Goal: Communication & Community: Answer question/provide support

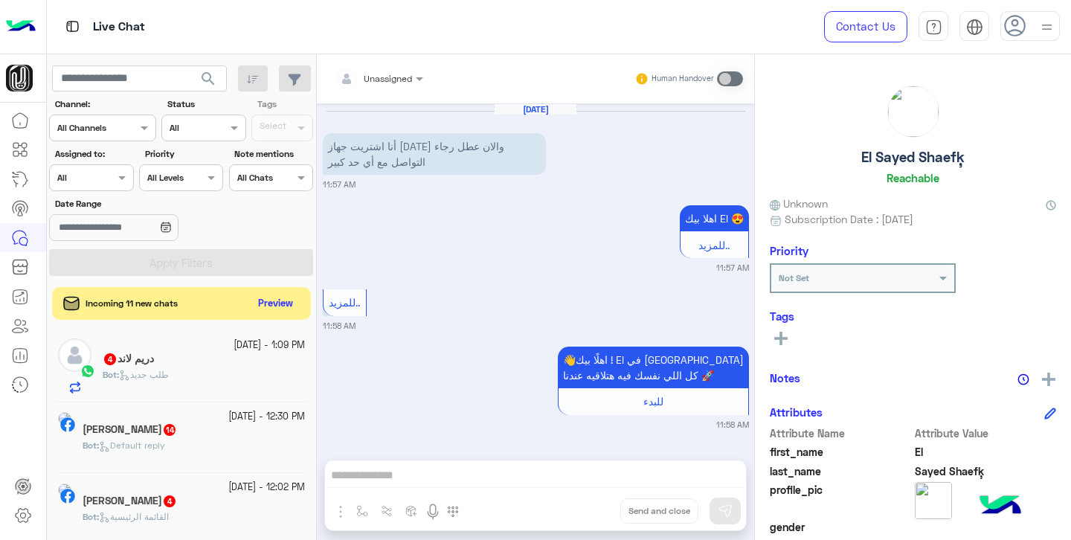
scroll to position [1189, 0]
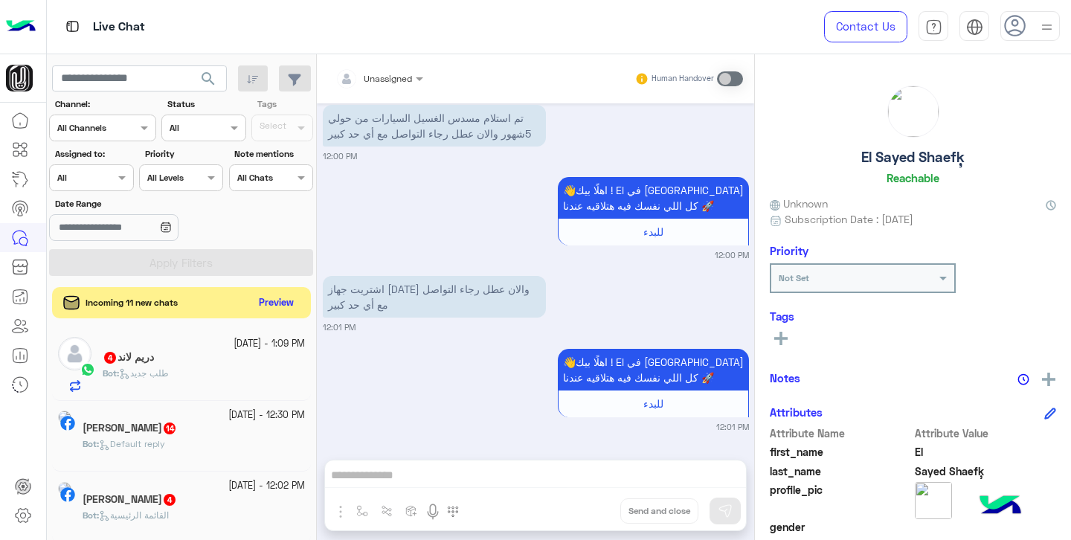
click at [265, 306] on button "Preview" at bounding box center [277, 303] width 46 height 20
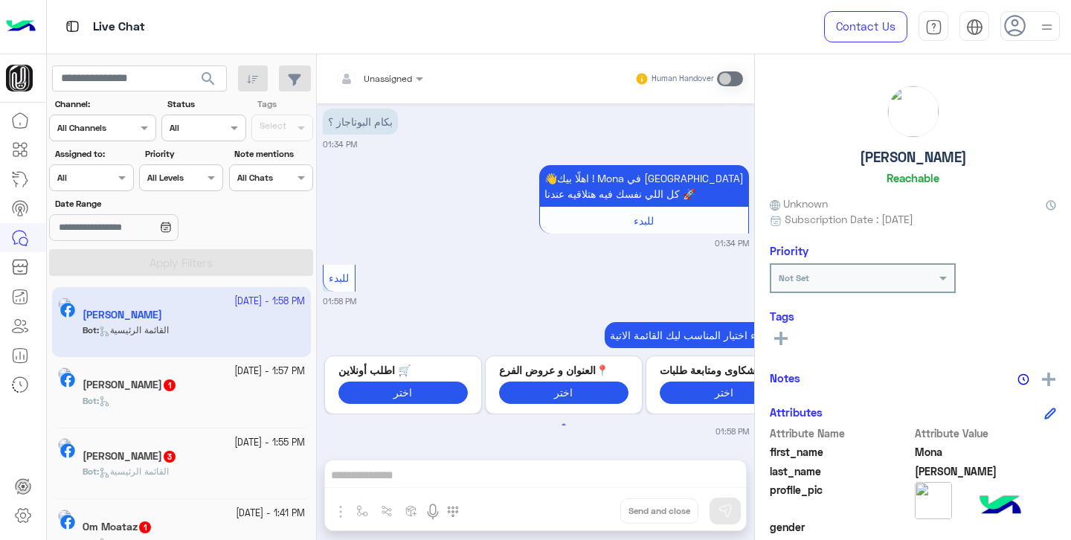
scroll to position [29, 0]
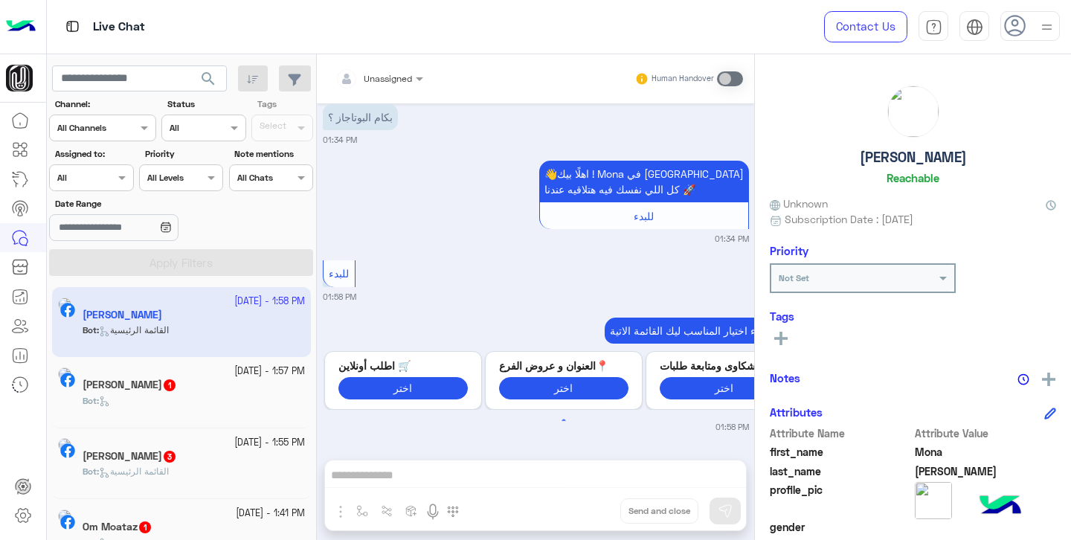
click at [177, 384] on h5 "[PERSON_NAME] 1" at bounding box center [130, 385] width 94 height 13
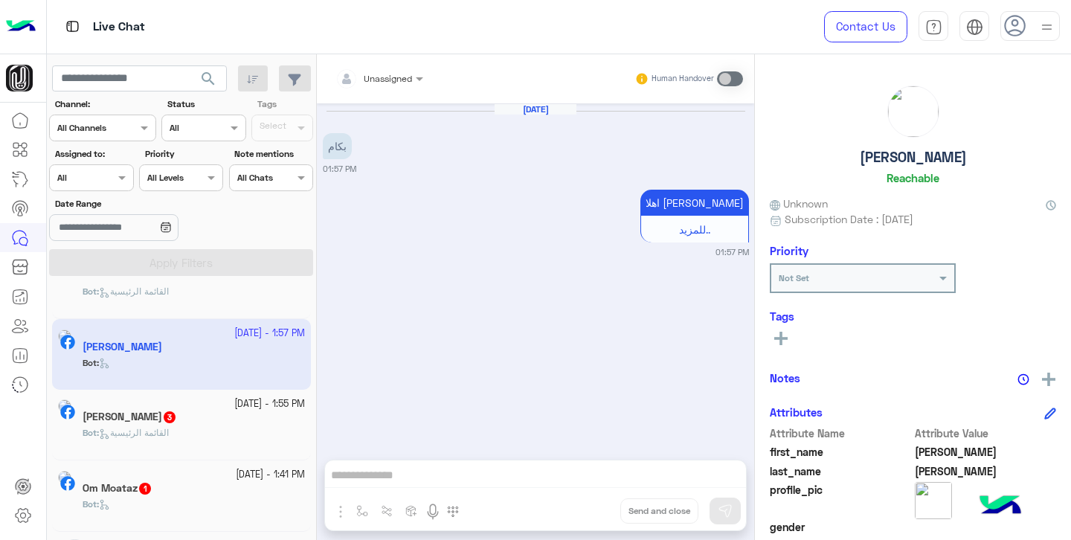
scroll to position [42, 0]
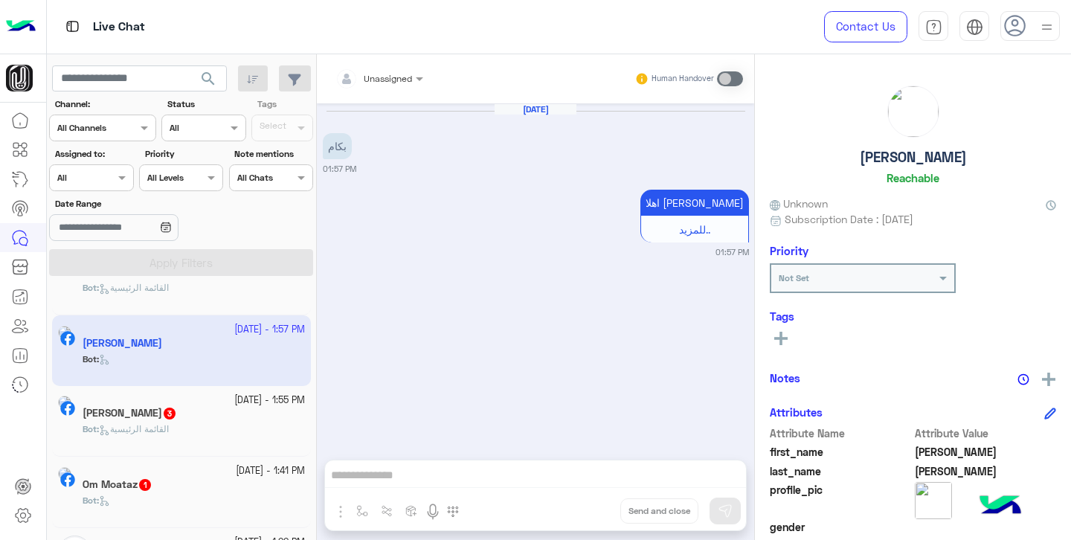
click at [191, 405] on div "[DATE] - 1:55 PM" at bounding box center [194, 400] width 222 height 14
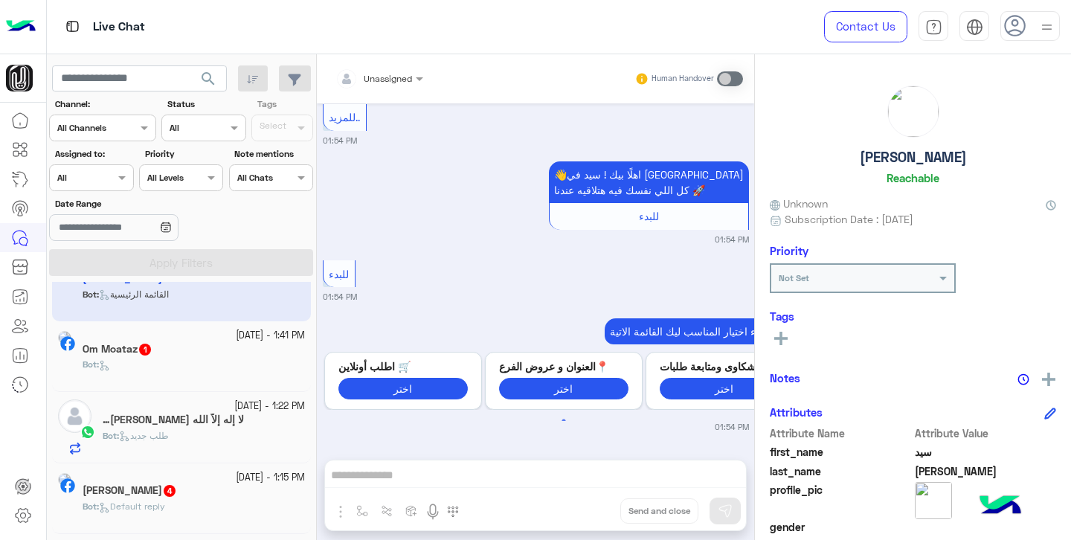
scroll to position [183, 0]
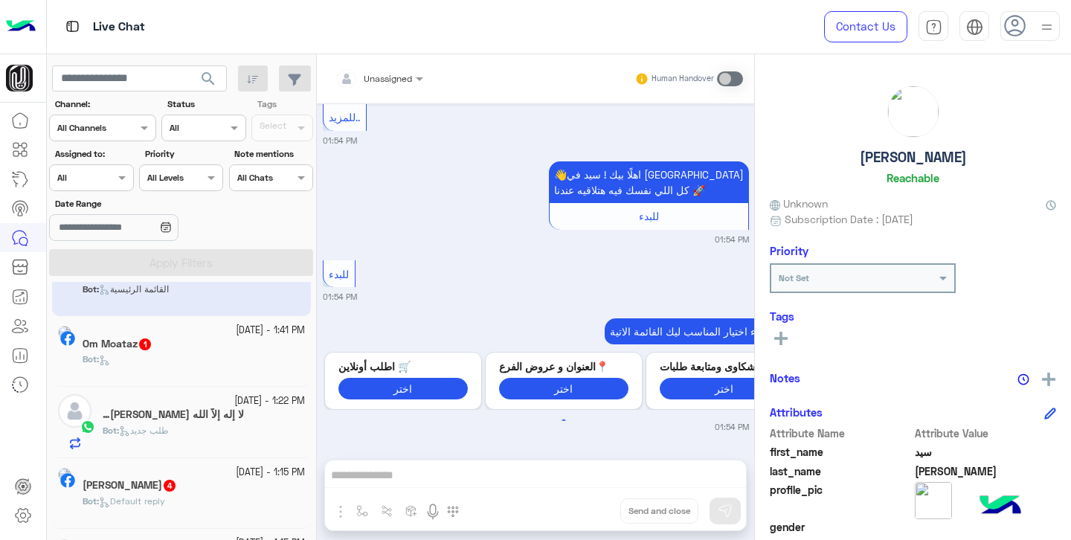
click at [192, 419] on h5 "لا إله إلاّ الله [PERSON_NAME][DEMOGRAPHIC_DATA] 16" at bounding box center [173, 414] width 141 height 13
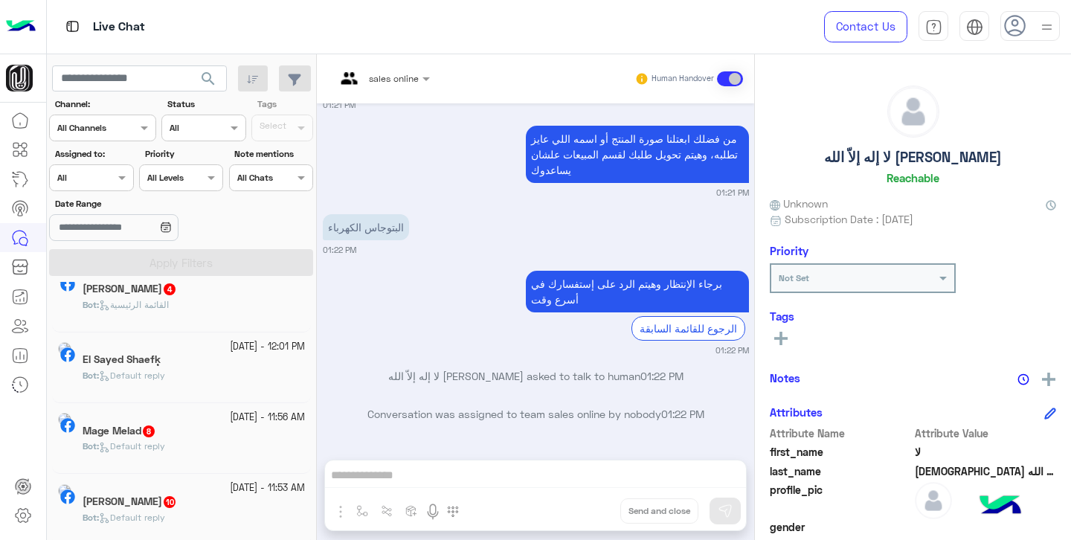
scroll to position [1095, 0]
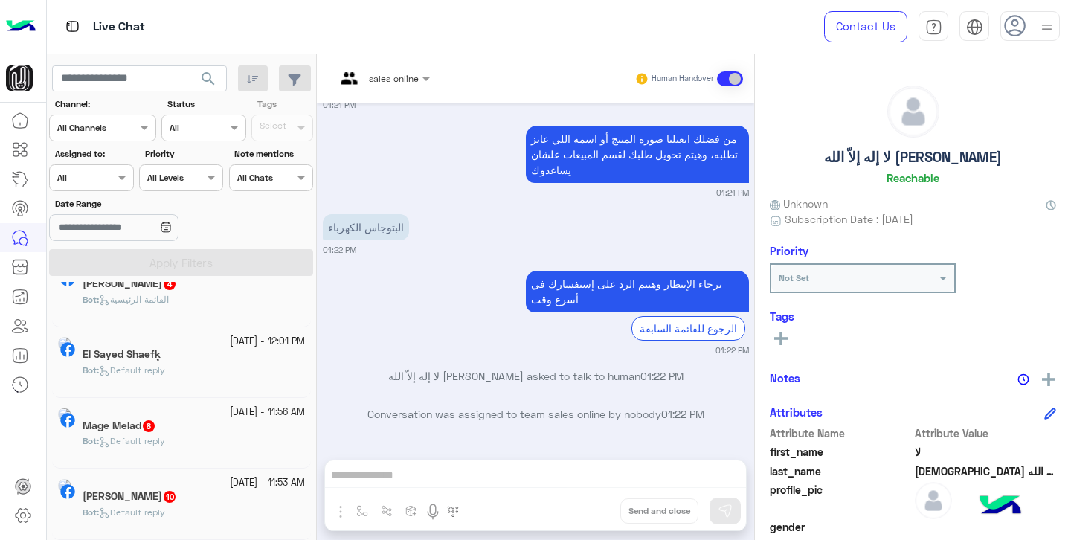
click at [164, 390] on div "Bot : Default reply" at bounding box center [194, 377] width 222 height 26
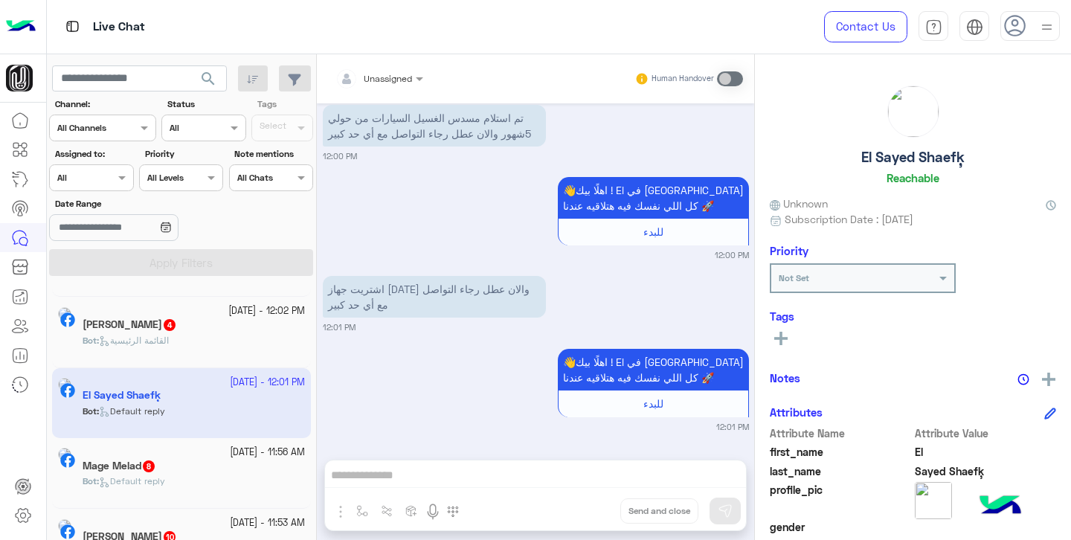
scroll to position [1046, 0]
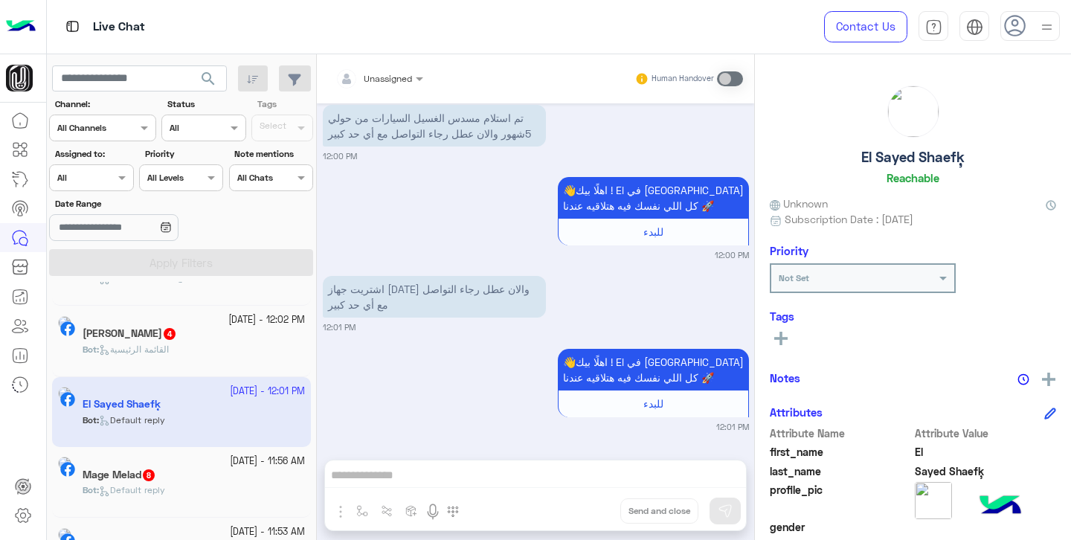
click at [209, 349] on div "Bot : القائمة الرئيسية" at bounding box center [194, 356] width 222 height 26
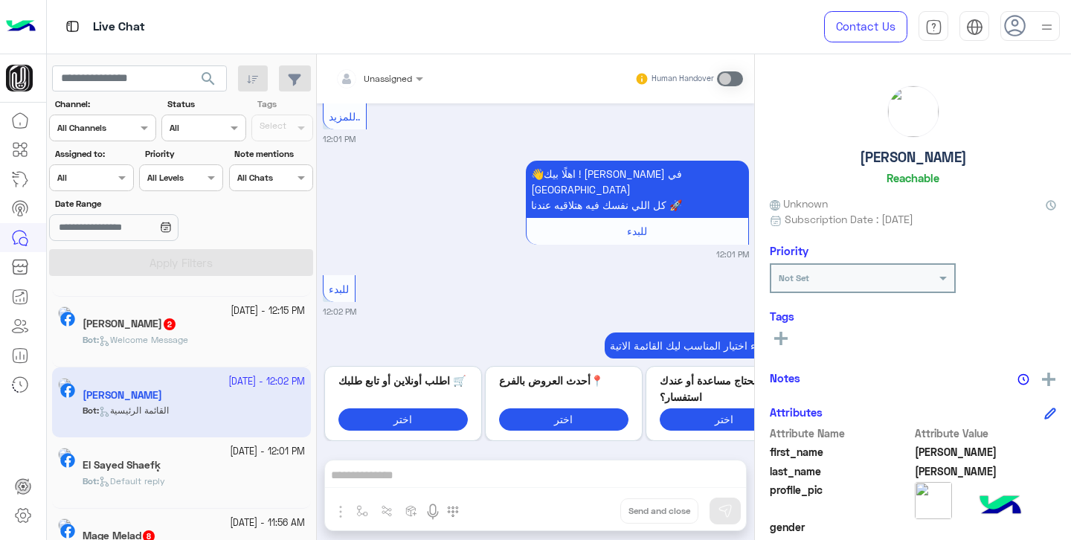
scroll to position [965, 0]
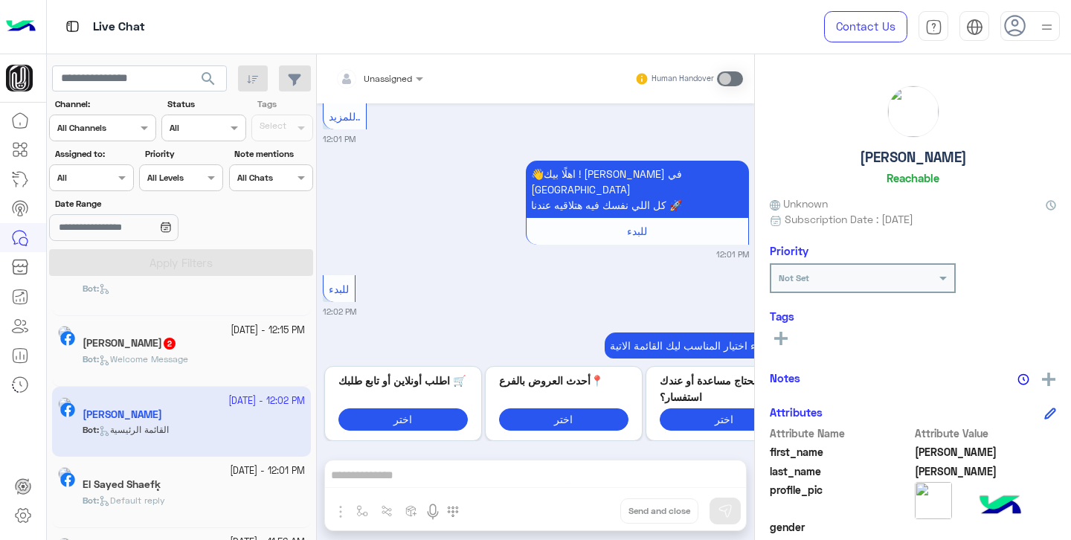
click at [177, 342] on h5 "[PERSON_NAME] 2" at bounding box center [130, 343] width 94 height 13
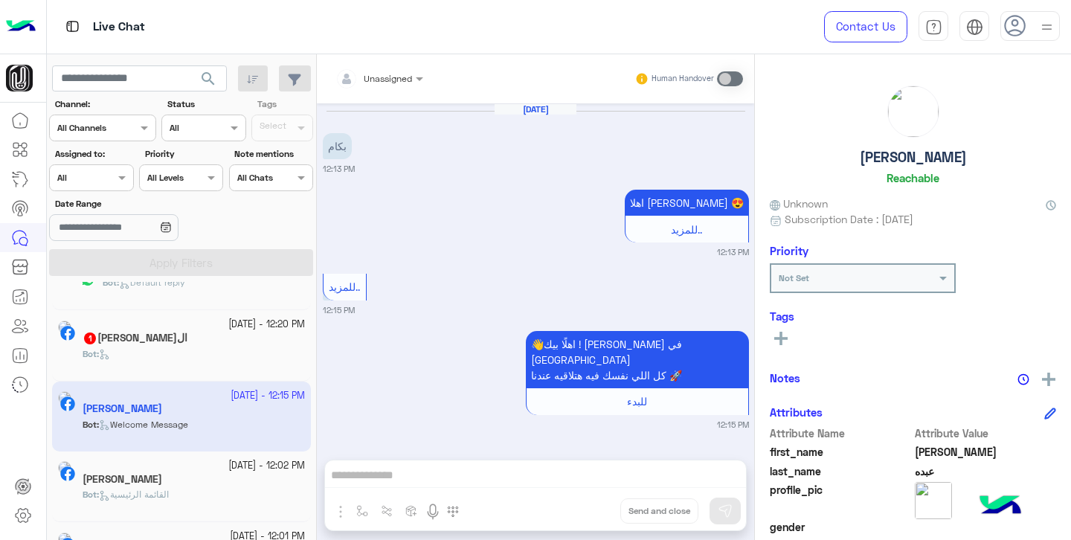
scroll to position [882, 0]
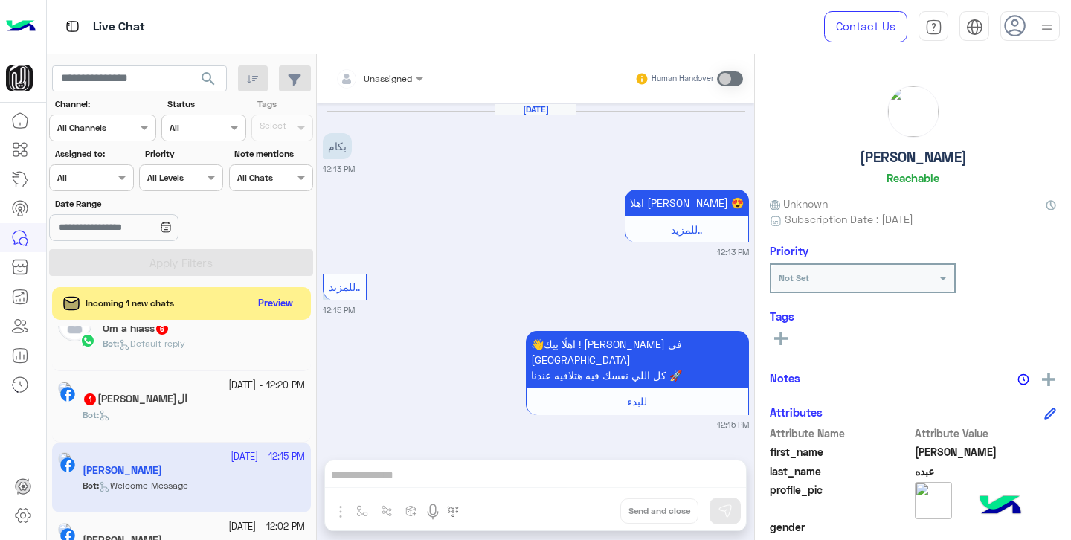
click at [179, 367] on div "[DATE] - 12:24 PM Om a hiass 6 Bot : Default reply" at bounding box center [181, 335] width 259 height 71
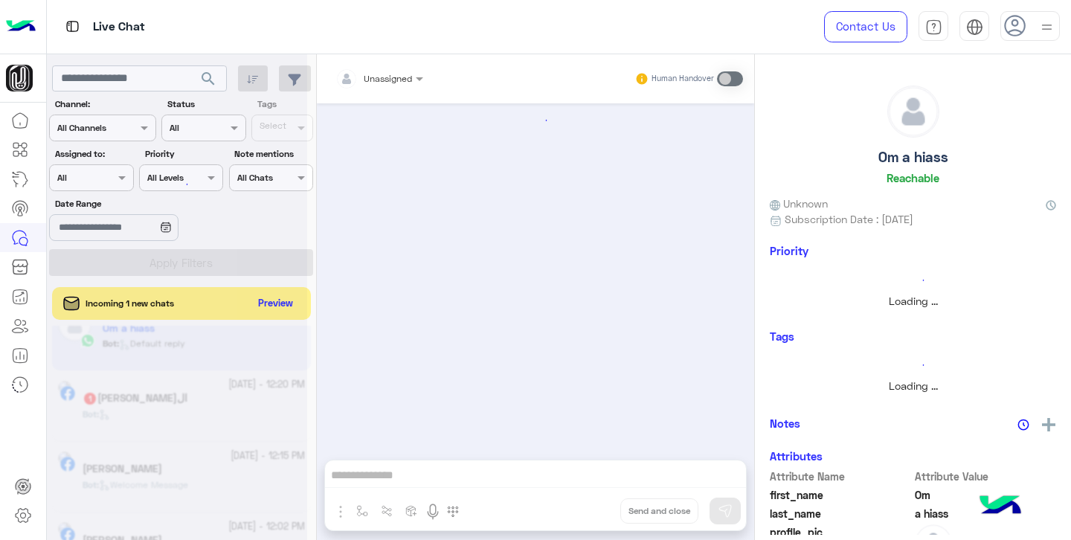
scroll to position [1083, 0]
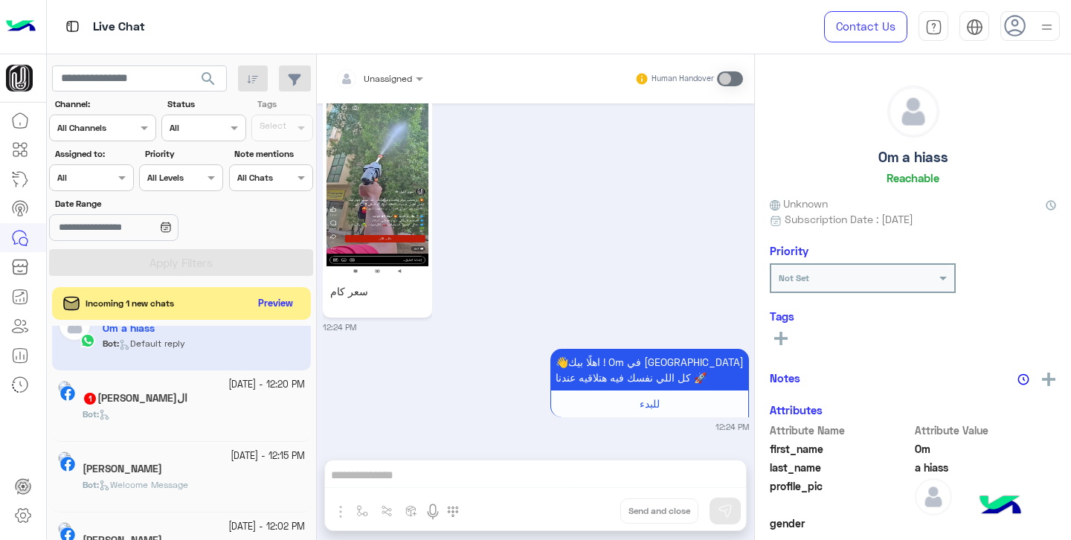
click at [164, 419] on div "Bot :" at bounding box center [194, 421] width 222 height 26
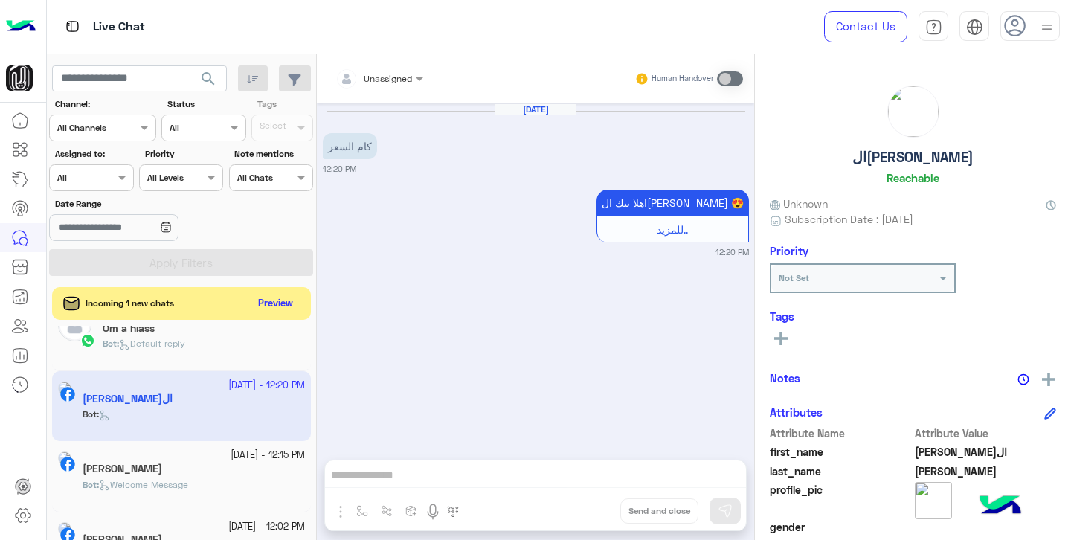
click at [196, 361] on div "Bot : Default reply" at bounding box center [204, 350] width 202 height 26
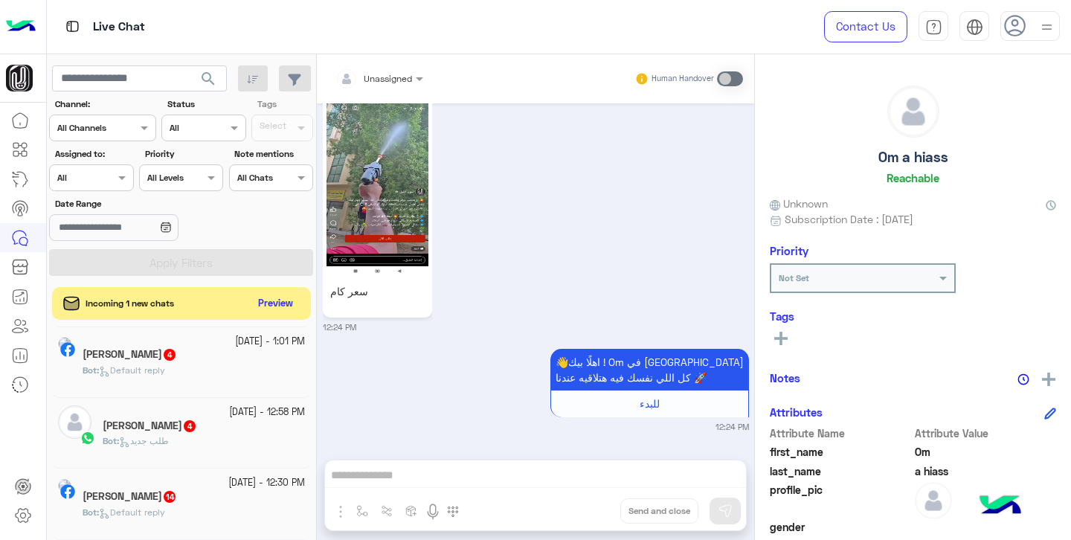
scroll to position [629, 0]
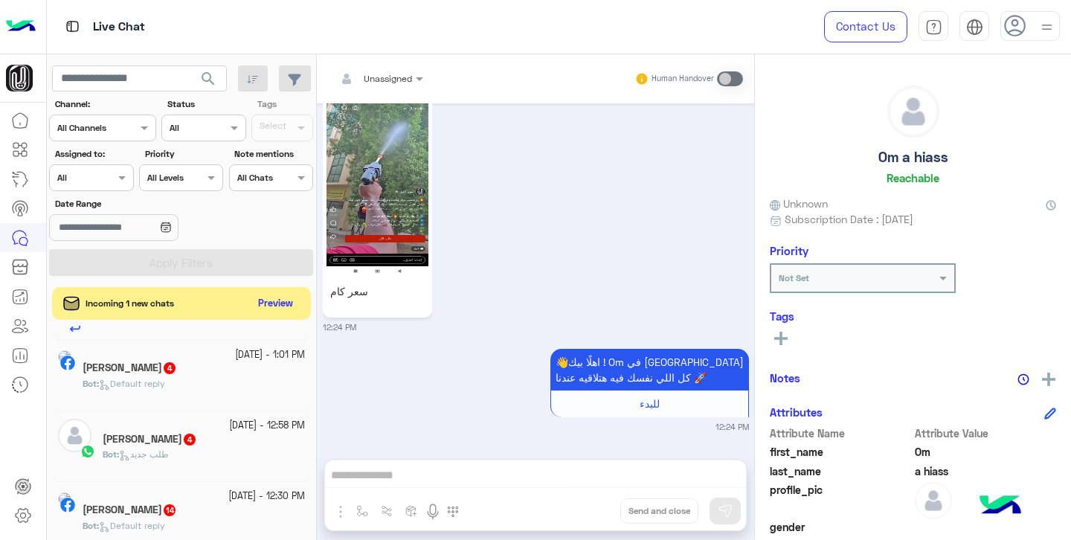
click at [216, 440] on div "[PERSON_NAME] 4" at bounding box center [204, 441] width 202 height 16
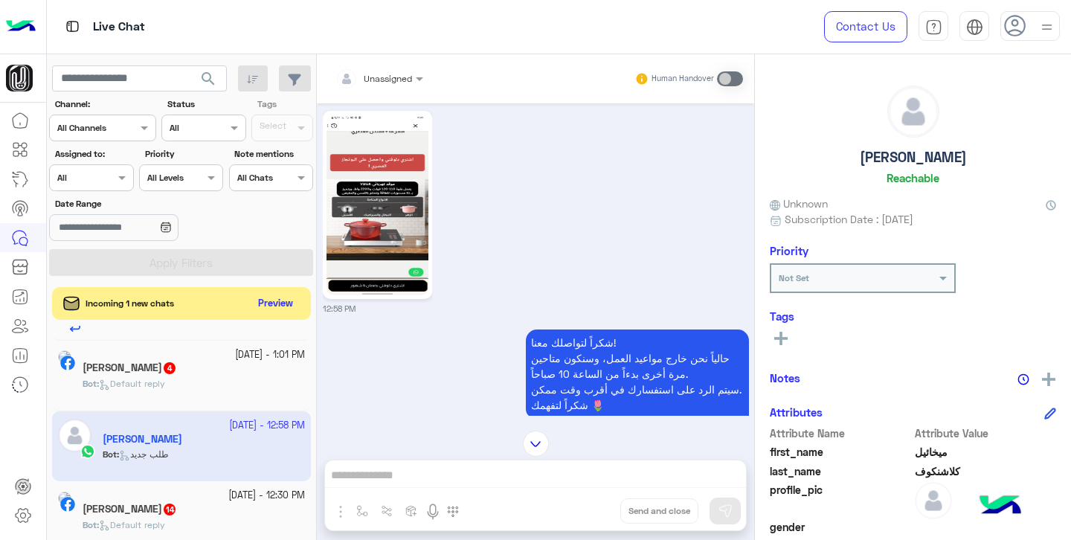
scroll to position [563, 0]
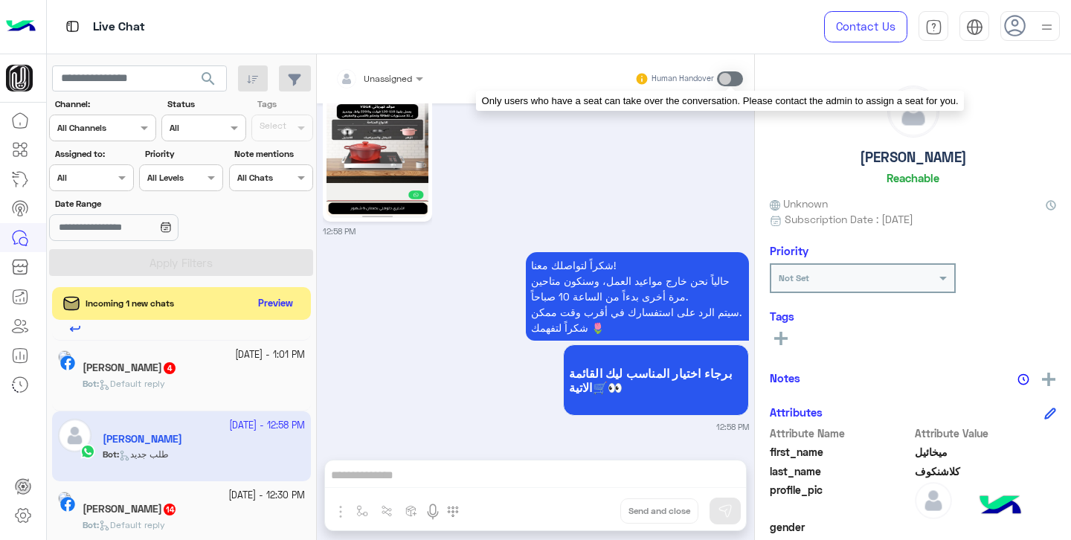
click at [732, 79] on span at bounding box center [730, 78] width 26 height 15
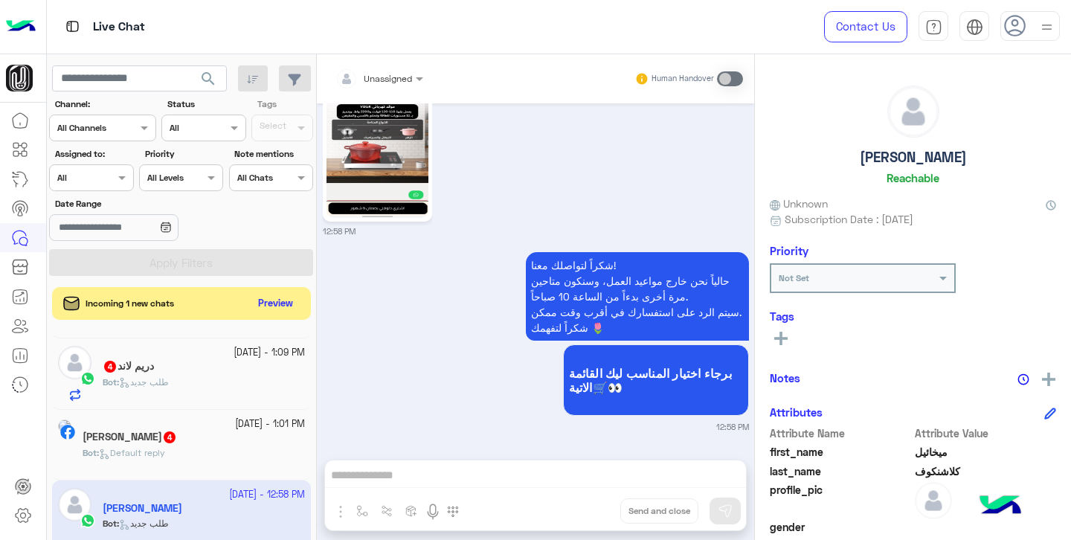
scroll to position [550, 0]
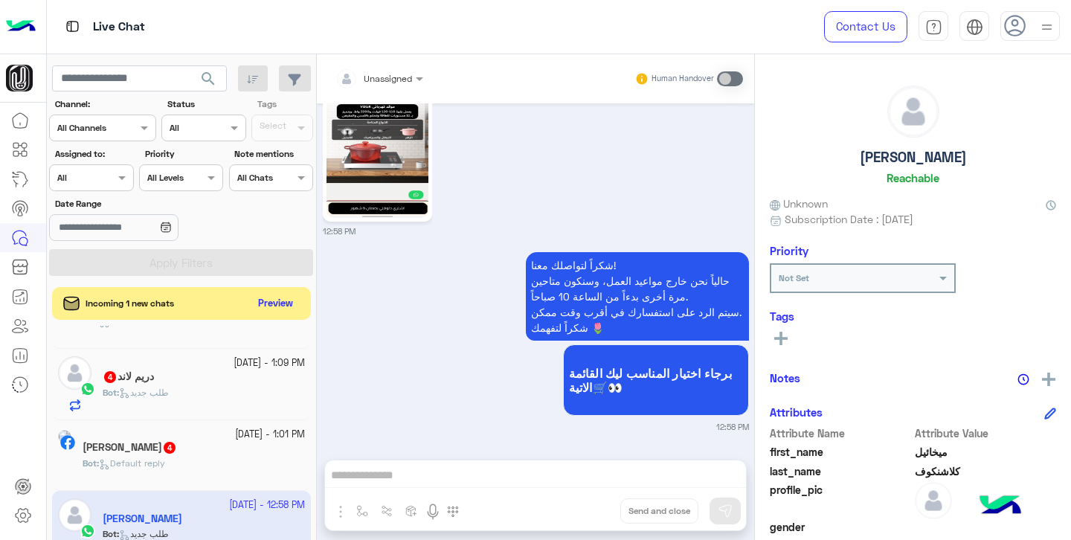
click at [176, 386] on div "دريم لاند 4" at bounding box center [204, 378] width 202 height 16
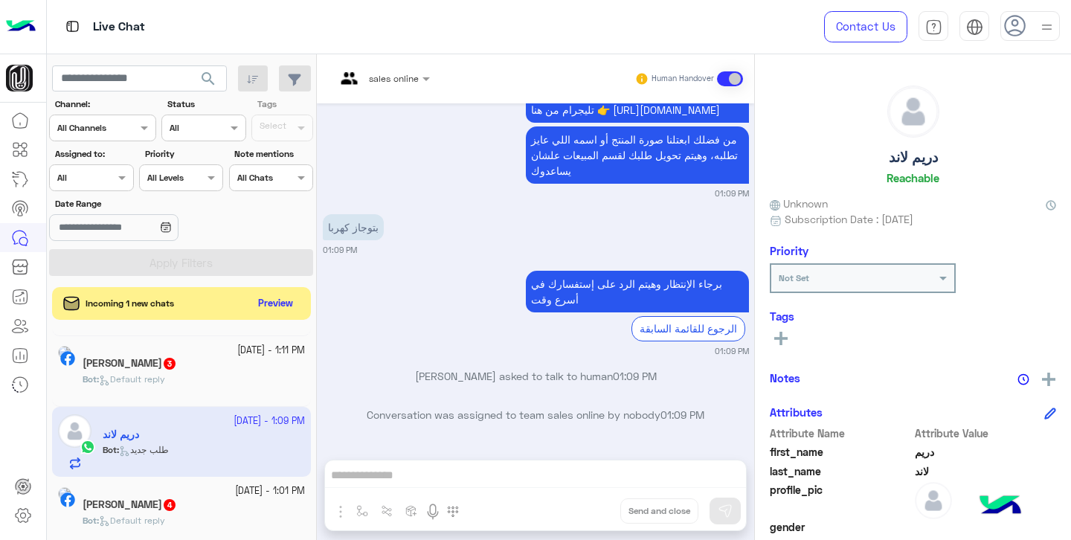
scroll to position [490, 0]
click at [165, 379] on span "Default reply" at bounding box center [132, 380] width 66 height 11
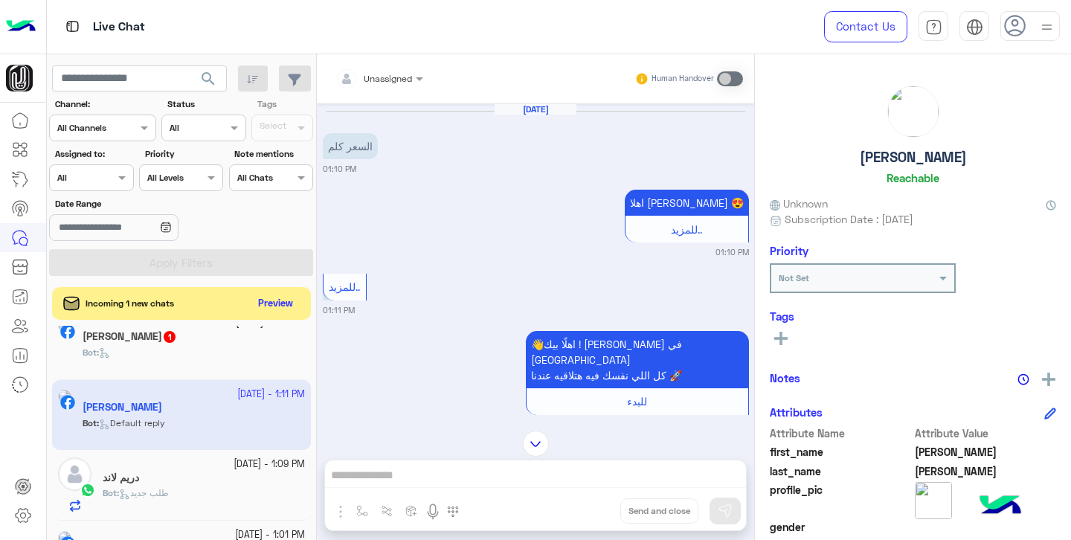
scroll to position [414, 0]
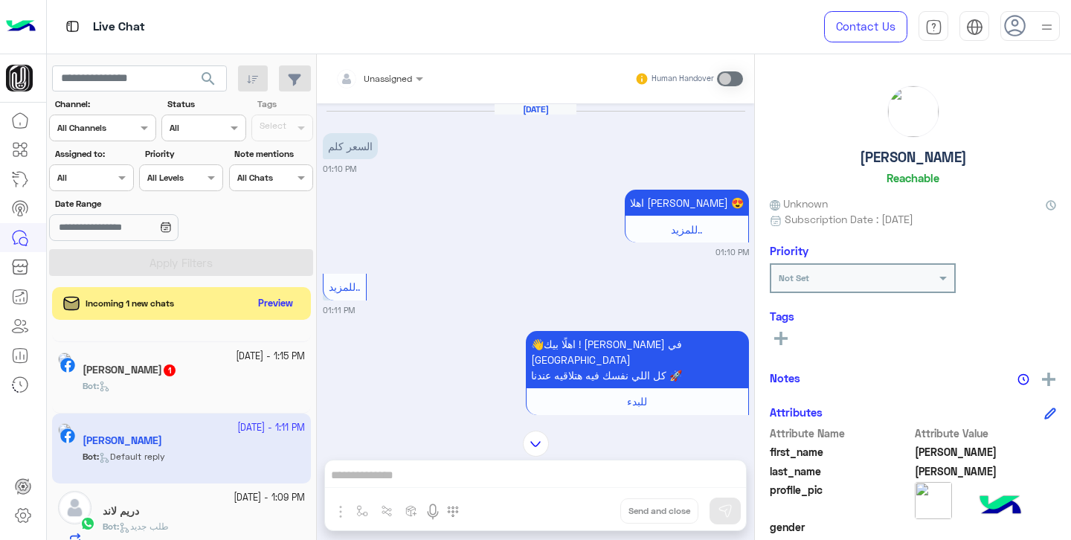
click at [199, 379] on div "[PERSON_NAME] 1" at bounding box center [194, 372] width 222 height 16
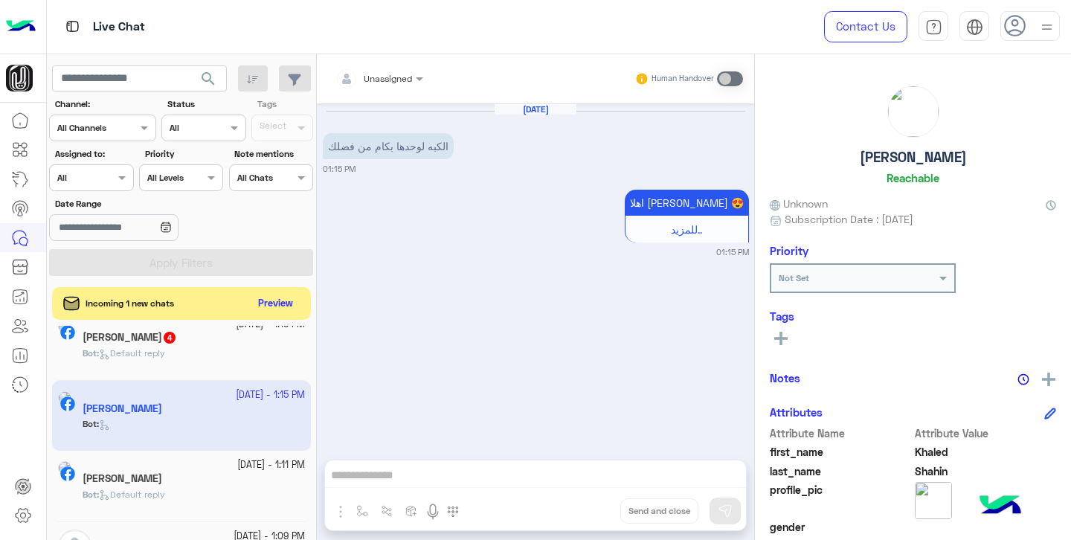
scroll to position [355, 0]
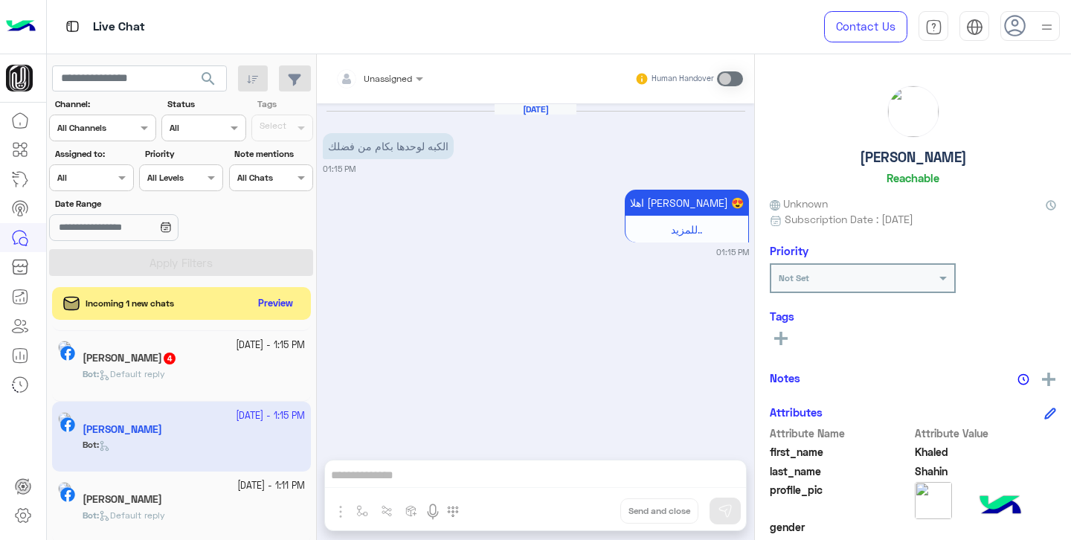
click at [165, 373] on span "Default reply" at bounding box center [132, 373] width 66 height 11
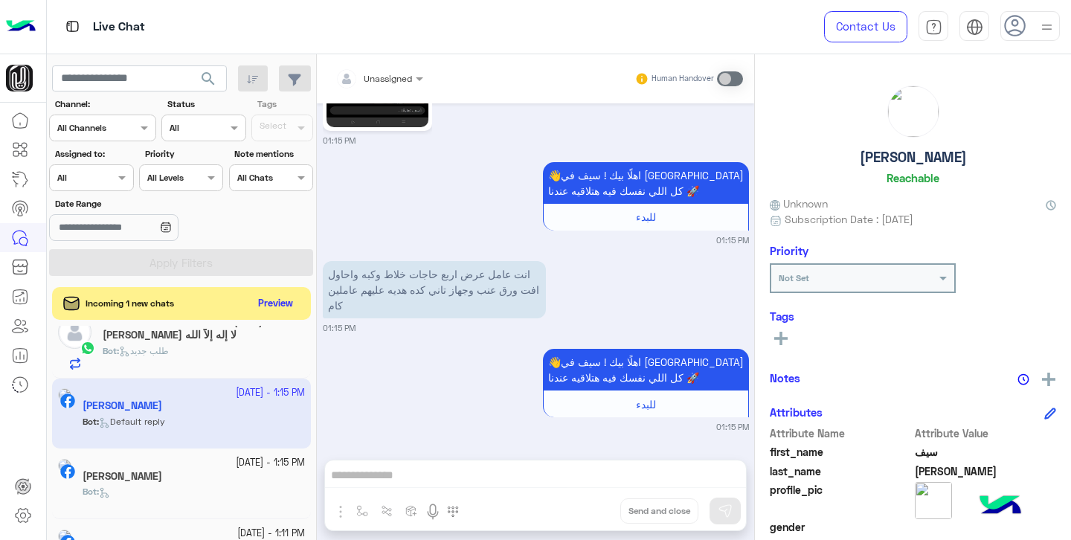
scroll to position [303, 0]
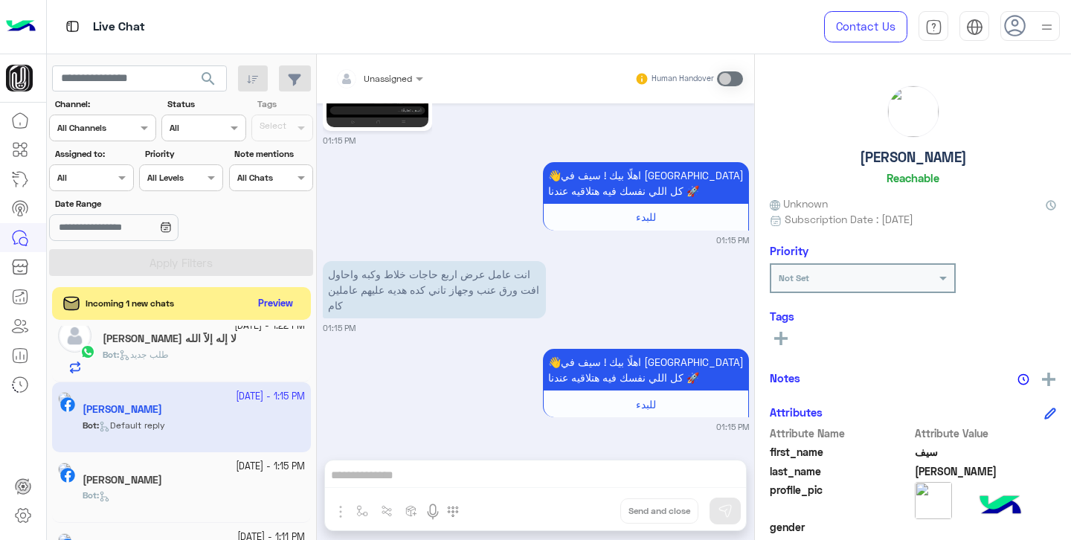
click at [215, 347] on div "لا إله إلاّ الله [PERSON_NAME]" at bounding box center [204, 340] width 202 height 16
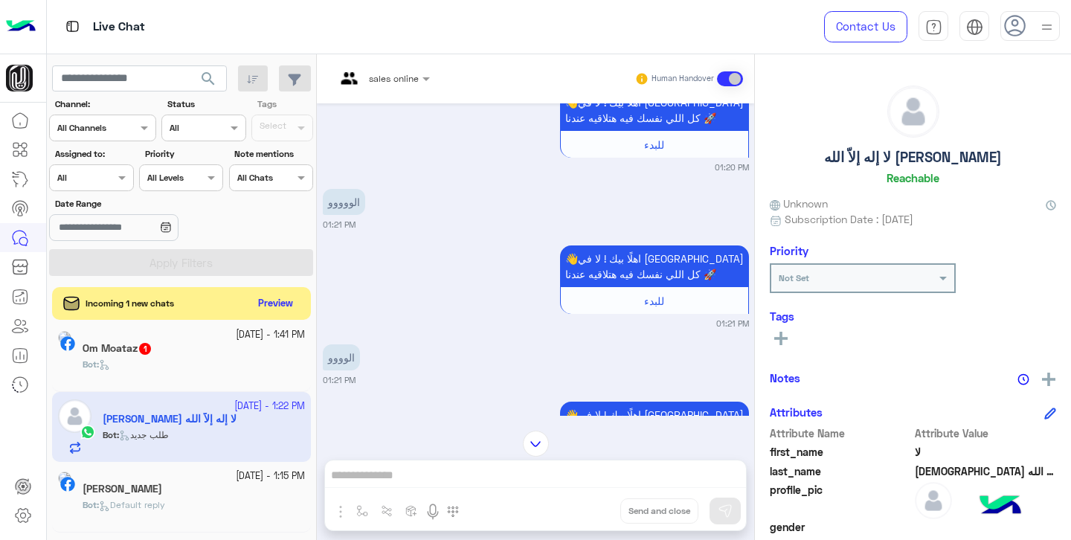
scroll to position [177, 0]
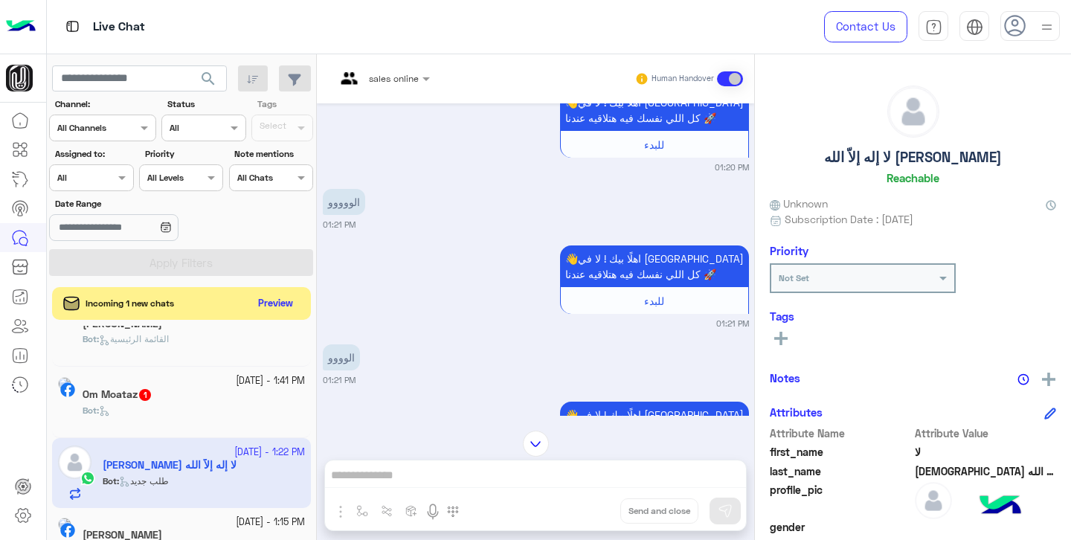
click at [184, 405] on div "Bot :" at bounding box center [194, 417] width 222 height 26
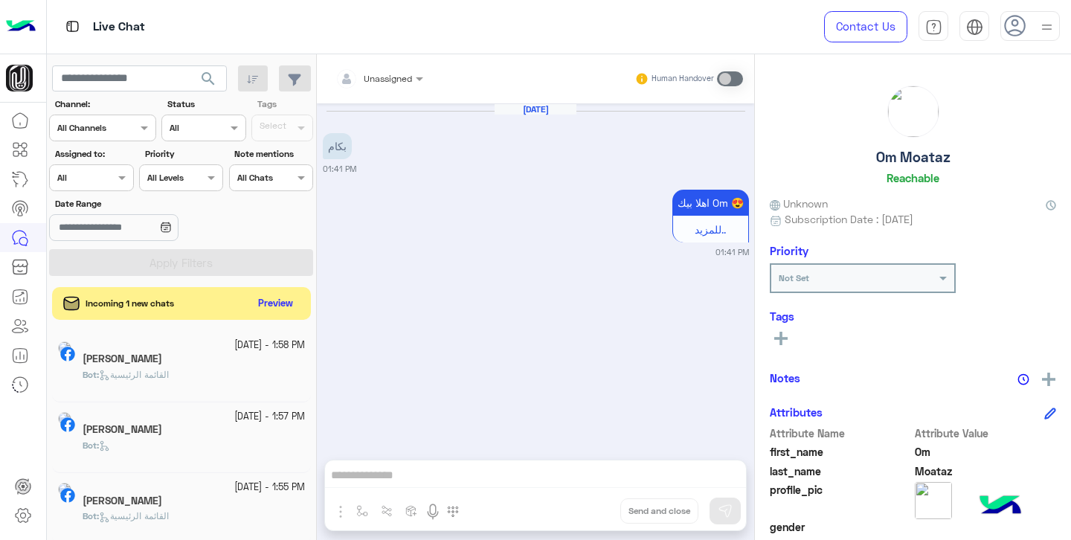
click at [244, 316] on div "Incoming 1 new chats Preview" at bounding box center [181, 303] width 259 height 33
click at [259, 305] on button "Preview" at bounding box center [277, 303] width 46 height 20
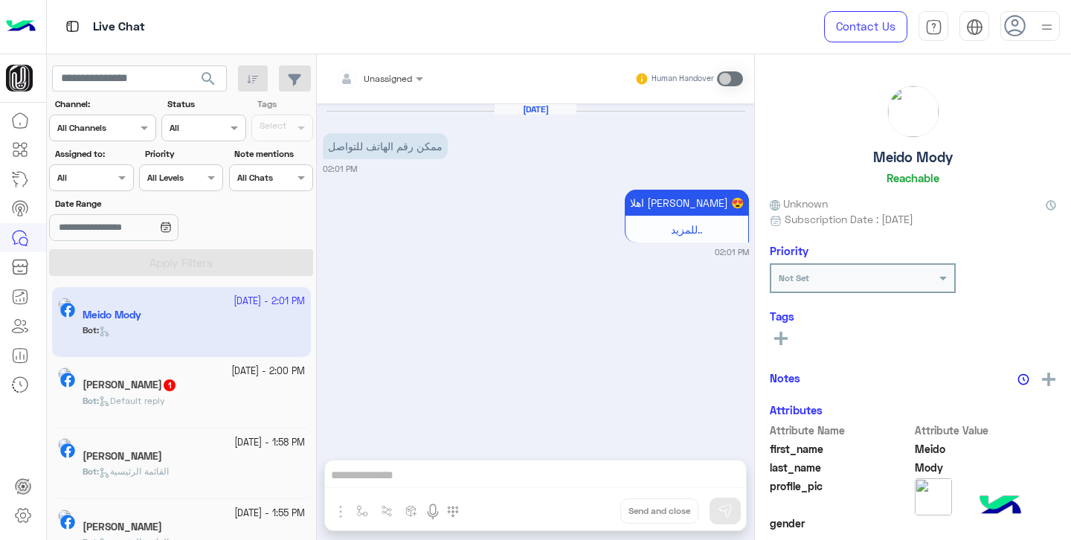
click at [175, 393] on div "[PERSON_NAME] 1" at bounding box center [194, 387] width 222 height 16
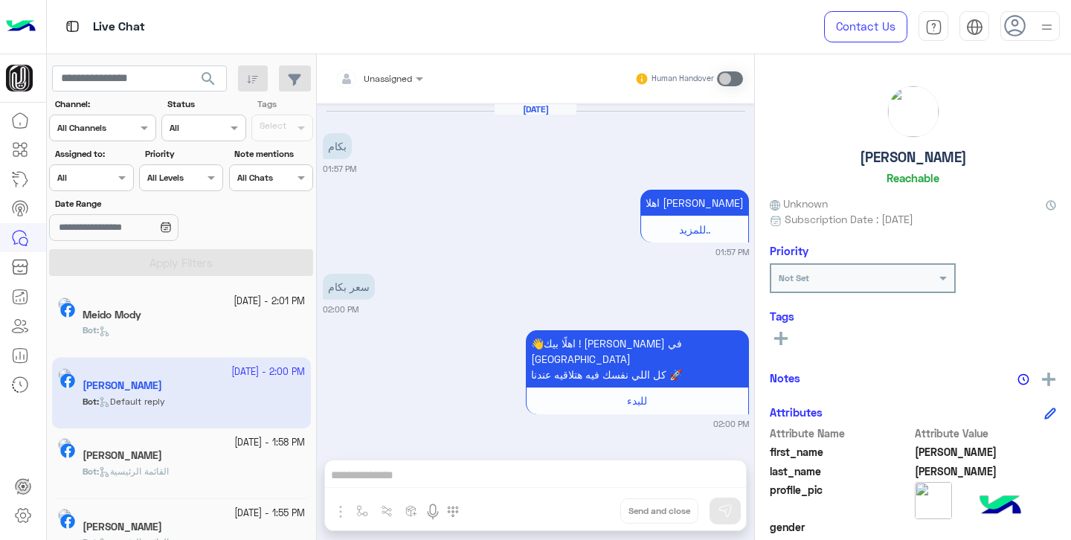
click at [168, 315] on div "Meido Mody" at bounding box center [194, 317] width 222 height 16
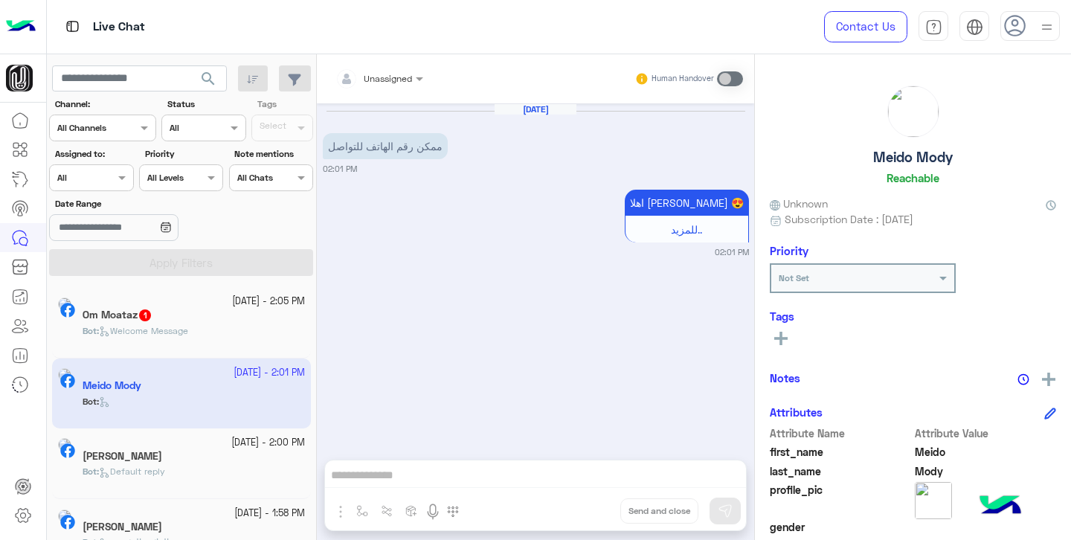
click at [180, 327] on span "Welcome Message" at bounding box center [143, 330] width 89 height 11
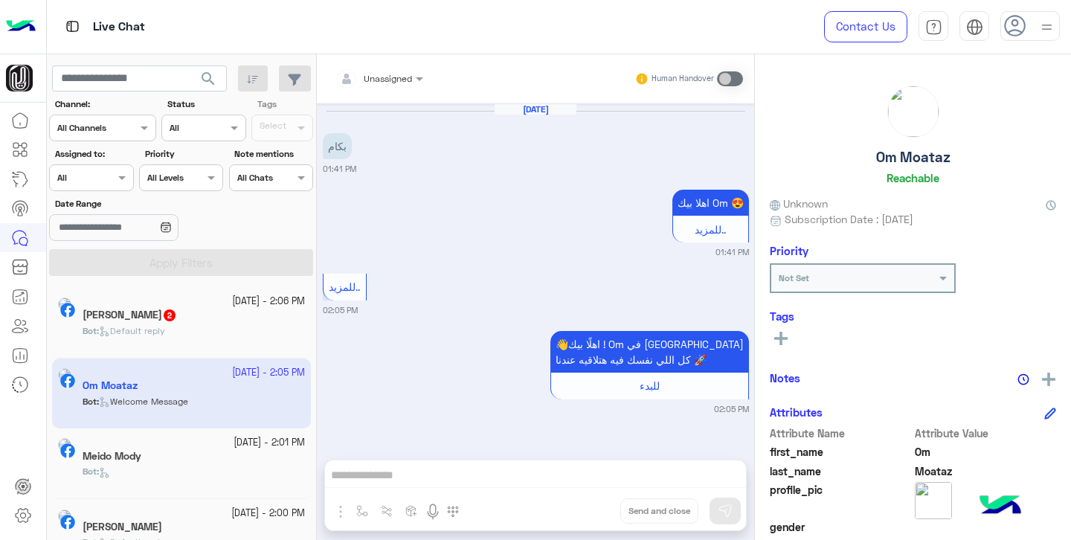
click at [177, 322] on div "[PERSON_NAME] 2" at bounding box center [194, 317] width 222 height 16
